Goal: Find specific page/section

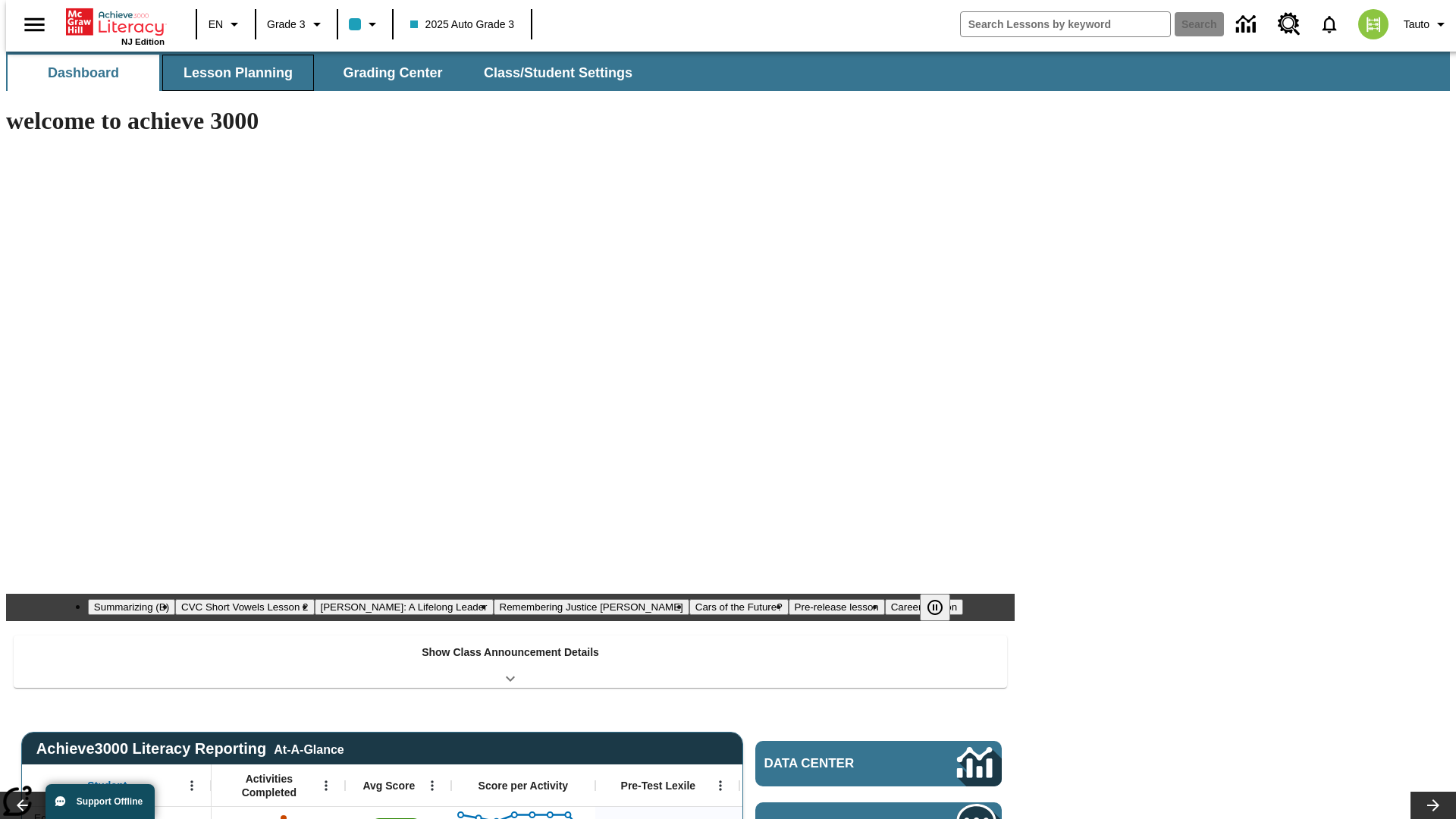
click at [232, 73] on span "Lesson Planning" at bounding box center [238, 73] width 109 height 17
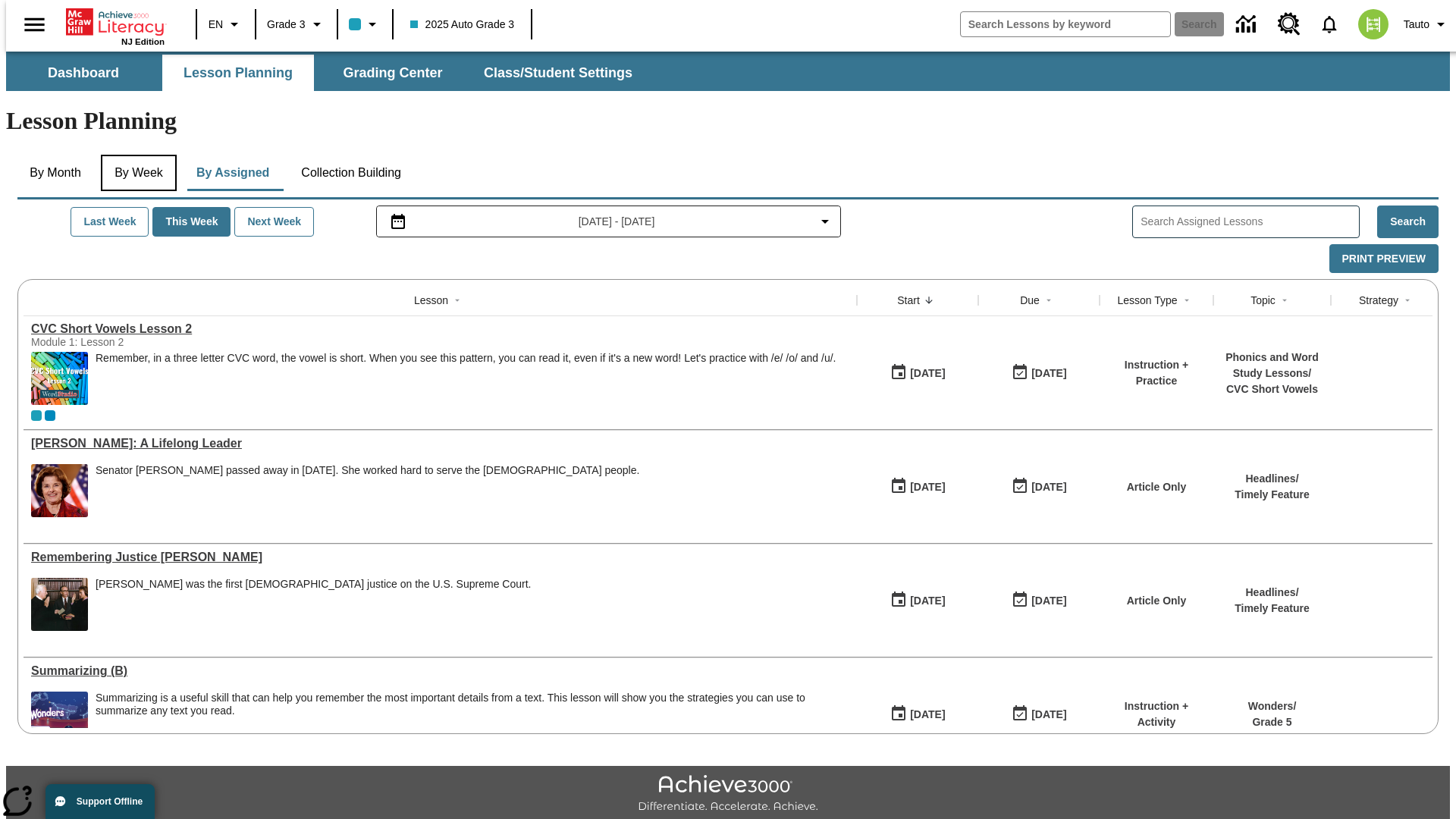
click at [136, 154] on button "By Week" at bounding box center [139, 172] width 76 height 36
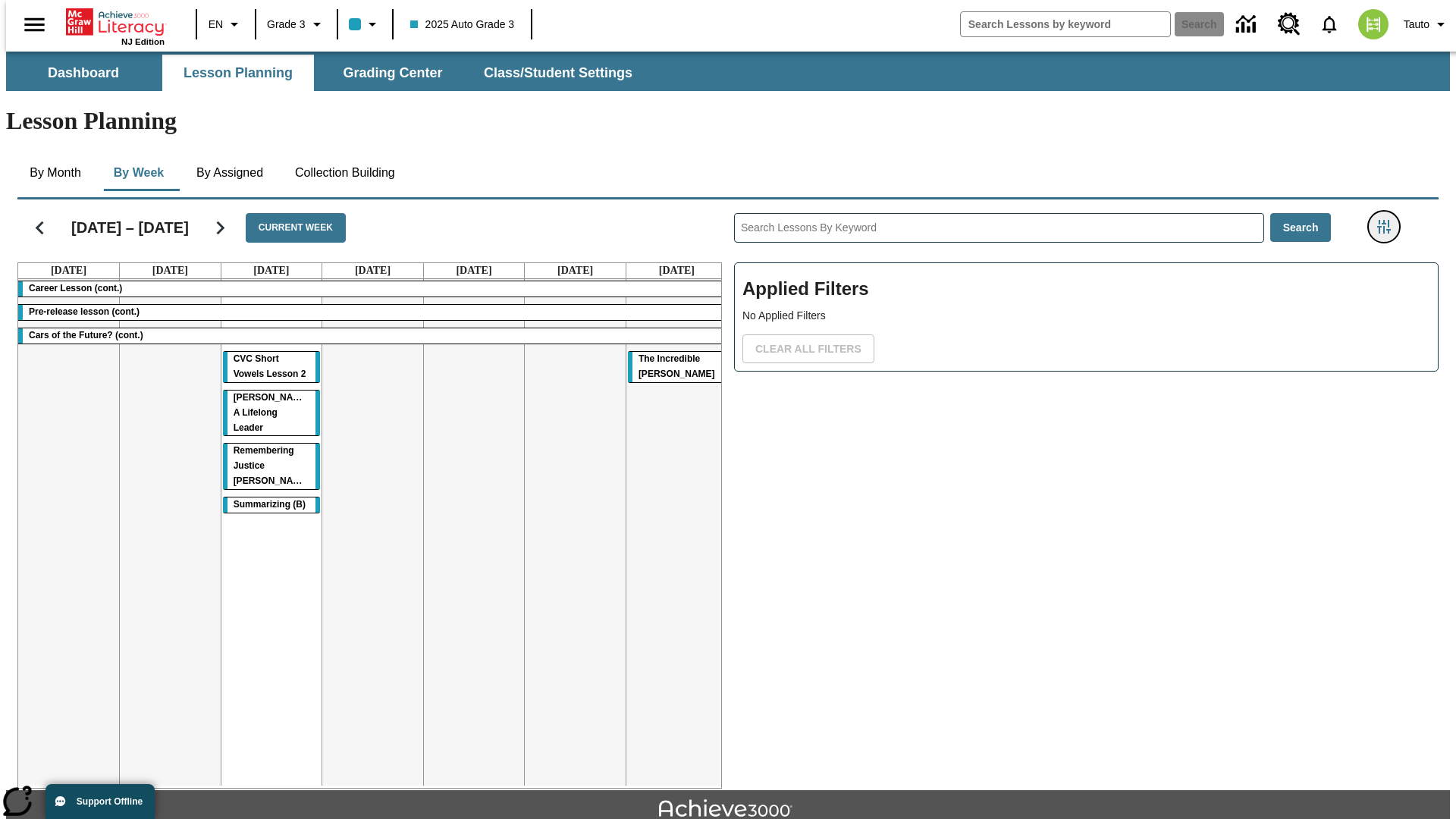
click at [1388, 220] on icon "Filters Side menu" at bounding box center [1385, 227] width 14 height 14
